Goal: Task Accomplishment & Management: Manage account settings

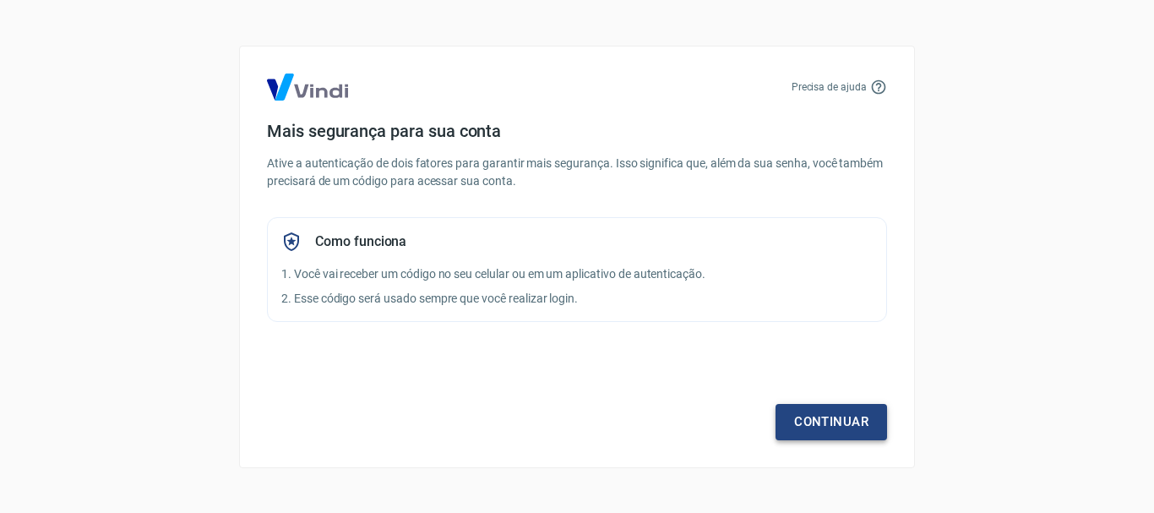
click at [862, 426] on link "Continuar" at bounding box center [830, 421] width 111 height 35
